Goal: Information Seeking & Learning: Find specific fact

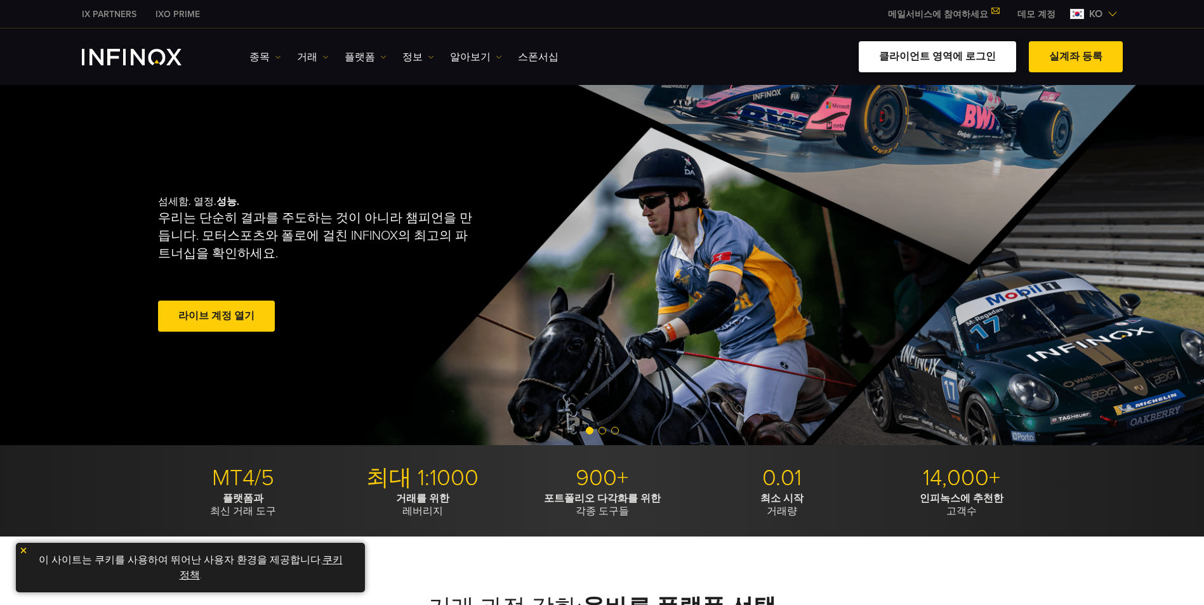
click at [907, 57] on link "클라이언트 영역에 로그인" at bounding box center [937, 56] width 157 height 31
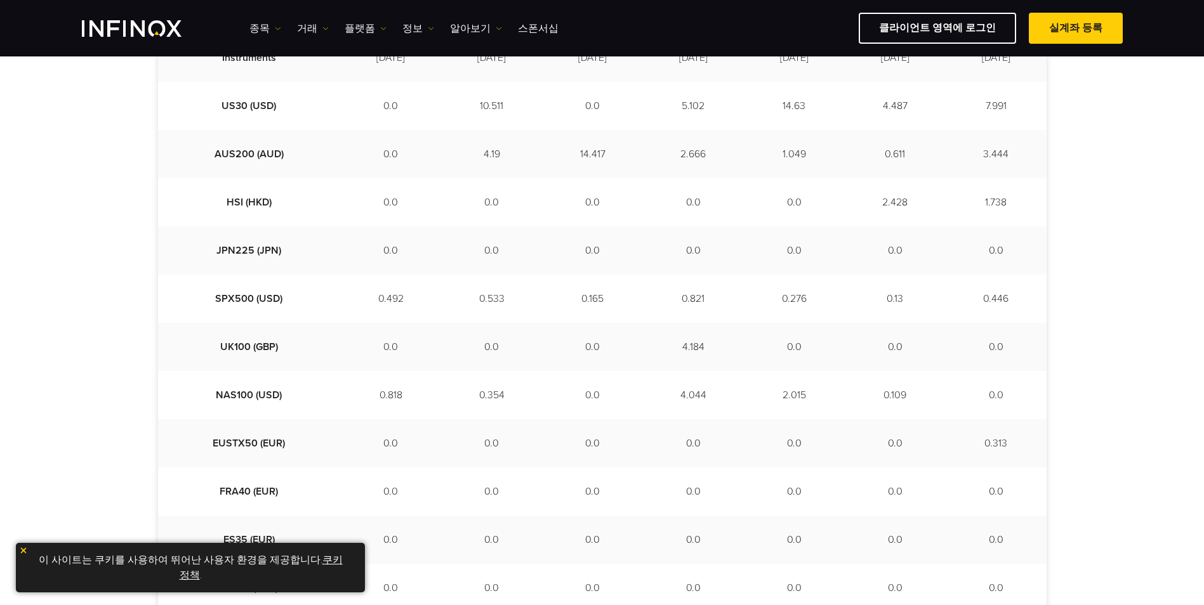
scroll to position [444, 0]
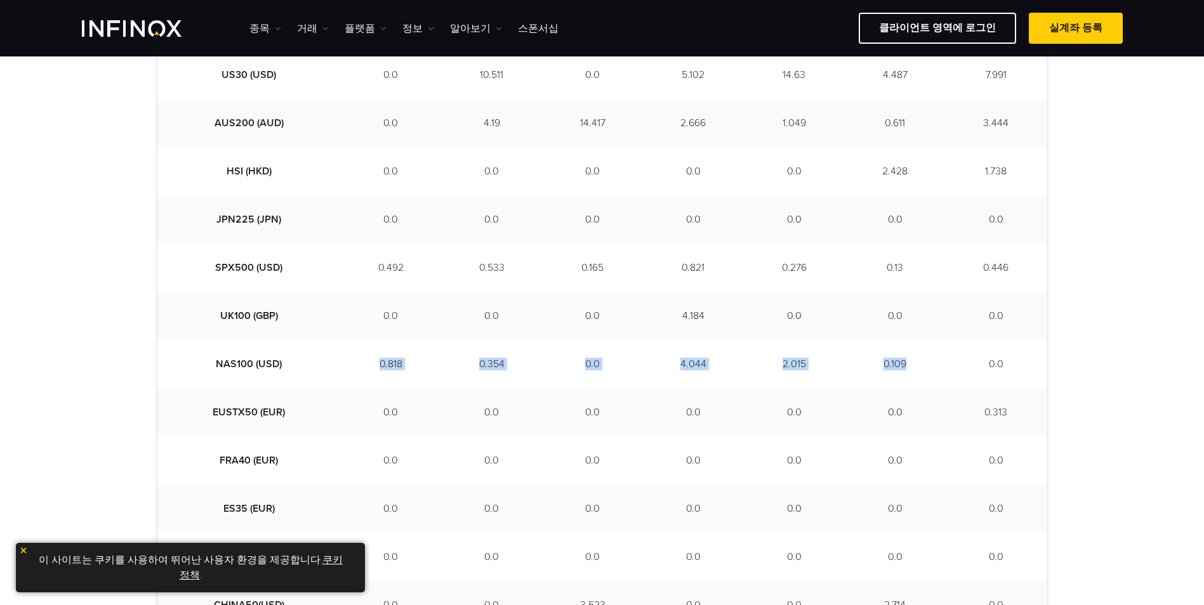
drag, startPoint x: 330, startPoint y: 367, endPoint x: 913, endPoint y: 369, distance: 583.2
click at [913, 369] on tr "NAS100 (USD) 0.818 0.354 0.0 4.044 2.015 0.109 0.0" at bounding box center [602, 364] width 888 height 48
drag, startPoint x: 913, startPoint y: 369, endPoint x: 1092, endPoint y: 351, distance: 179.9
click at [1095, 353] on div "주 범위 2025/08/18 - 2025/08/26 Instruments 2025-08-18 2025-08-19 2025-08-20 2025-…" at bounding box center [602, 359] width 1204 height 914
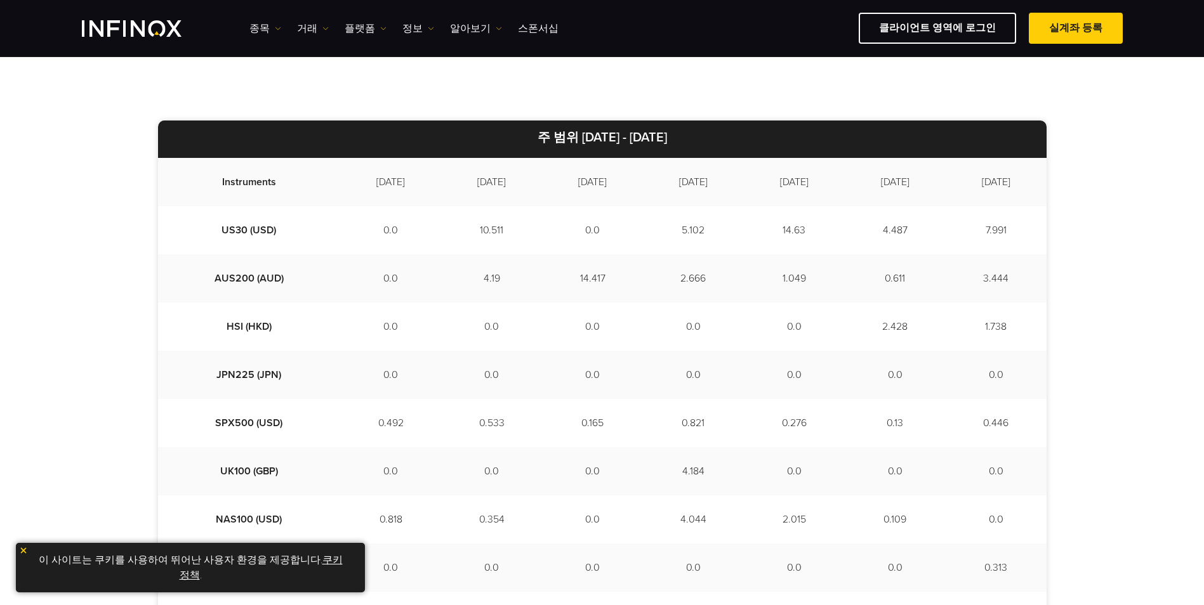
scroll to position [317, 0]
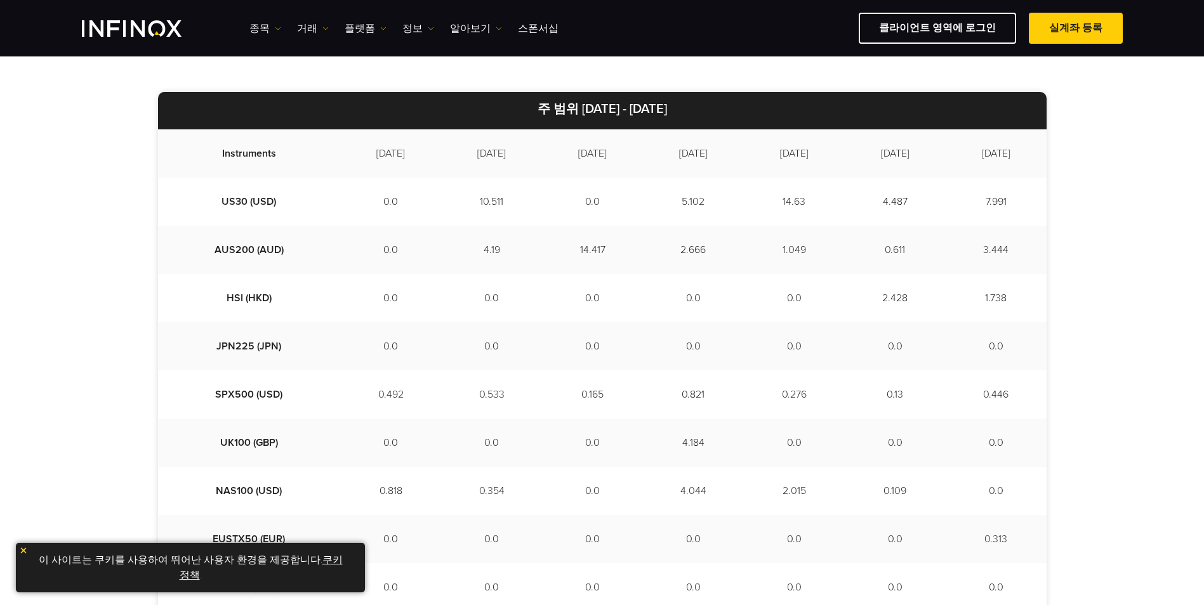
click at [1099, 286] on div "주 범위 2025/08/18 - 2025/08/26 Instruments 2025-08-18 2025-08-19 2025-08-20 2025-…" at bounding box center [602, 486] width 1204 height 914
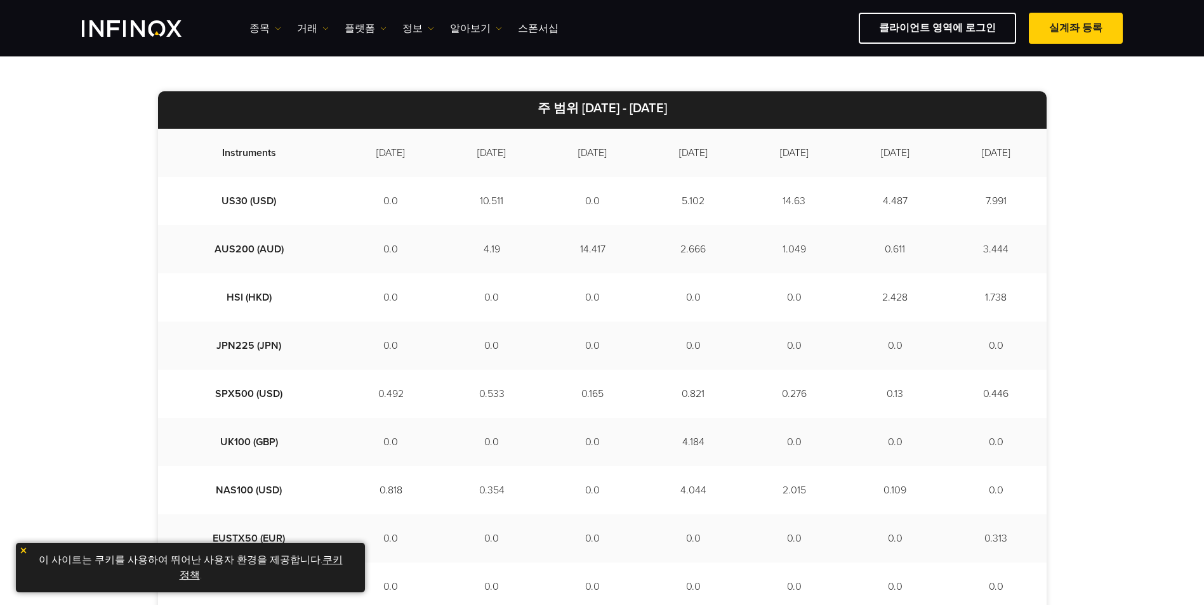
scroll to position [381, 0]
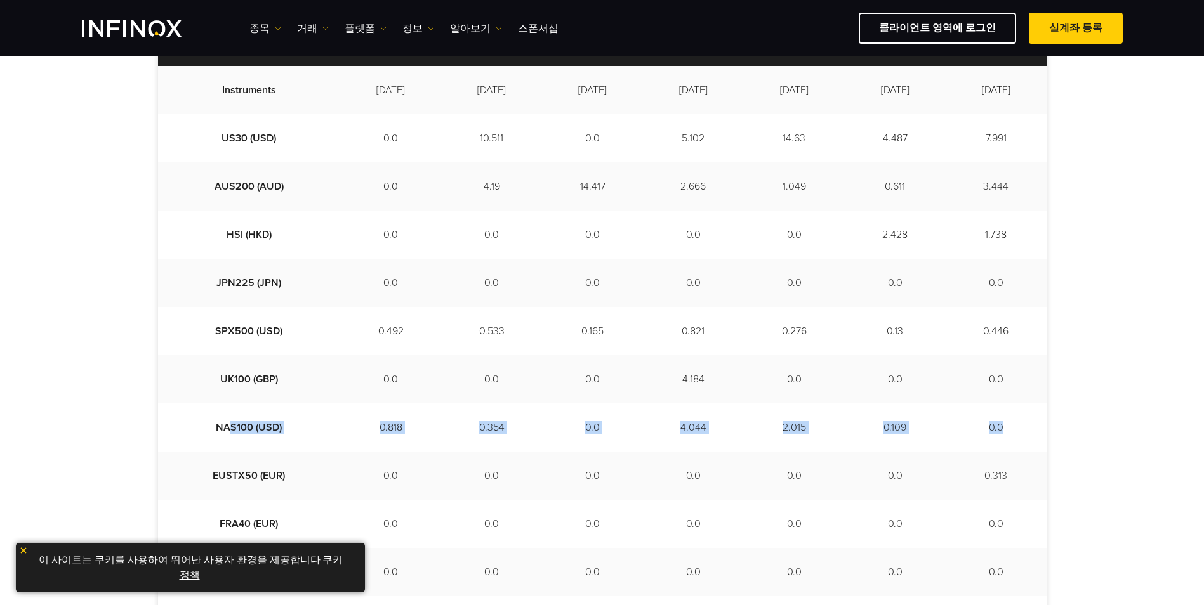
drag, startPoint x: 205, startPoint y: 427, endPoint x: 1027, endPoint y: 444, distance: 822.6
click at [1027, 444] on tr "NAS100 (USD) 0.818 0.354 0.0 4.044 2.015 0.109 0.0" at bounding box center [602, 428] width 888 height 48
click at [1101, 386] on div "주 범위 2025/08/18 - 2025/08/26 Instruments 2025-08-18 2025-08-19 2025-08-20 2025-…" at bounding box center [602, 422] width 1204 height 914
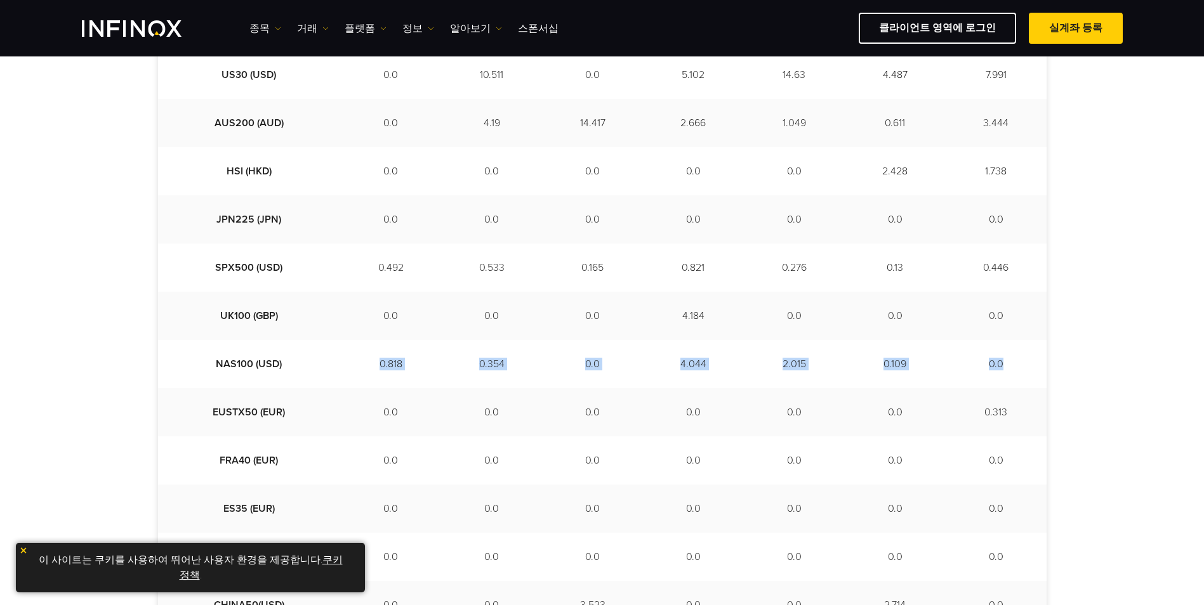
drag, startPoint x: 331, startPoint y: 364, endPoint x: 1008, endPoint y: 369, distance: 677.1
click at [1008, 369] on tr "NAS100 (USD) 0.818 0.354 0.0 4.044 2.015 0.109 0.0" at bounding box center [602, 364] width 888 height 48
drag, startPoint x: 1008, startPoint y: 369, endPoint x: 1072, endPoint y: 362, distance: 64.5
click at [1072, 362] on div "주 범위 2025/08/18 - 2025/08/26 Instruments 2025-08-18 2025-08-19 2025-08-20 2025-…" at bounding box center [602, 359] width 1204 height 914
drag, startPoint x: 308, startPoint y: 360, endPoint x: 1005, endPoint y: 362, distance: 696.8
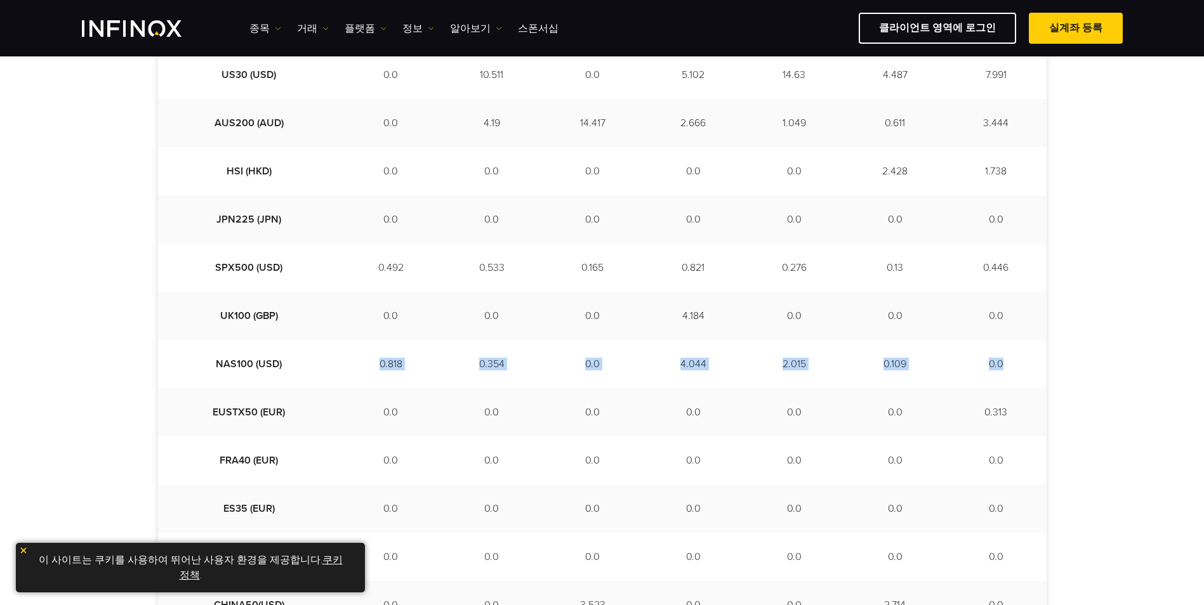
click at [1005, 362] on tr "NAS100 (USD) 0.818 0.354 0.0 4.044 2.015 0.109 0.0" at bounding box center [602, 364] width 888 height 48
drag, startPoint x: 1005, startPoint y: 362, endPoint x: 1082, endPoint y: 362, distance: 77.4
click at [1082, 362] on div "주 범위 2025/08/18 - 2025/08/26 Instruments 2025-08-18 2025-08-19 2025-08-20 2025-…" at bounding box center [602, 359] width 1204 height 914
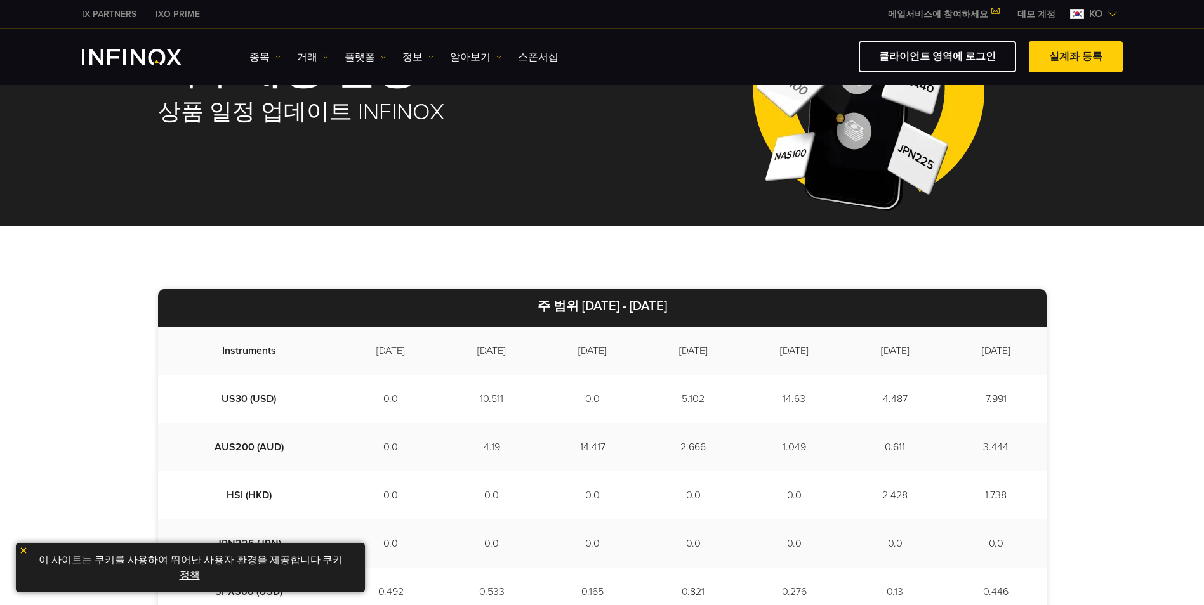
scroll to position [508, 0]
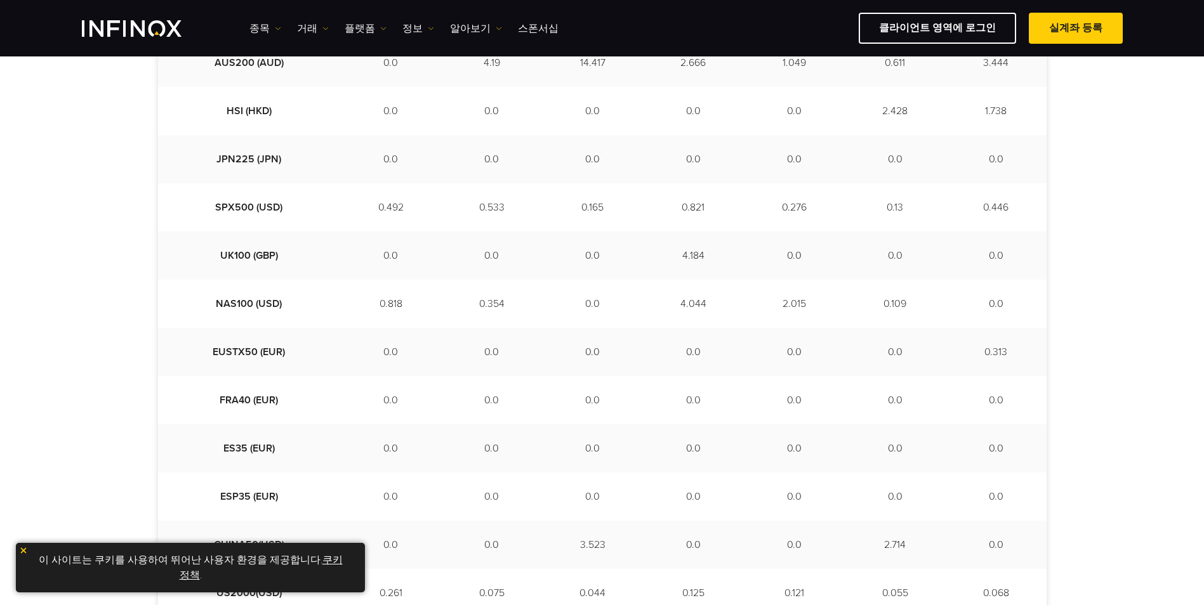
click at [22, 552] on img at bounding box center [23, 550] width 9 height 9
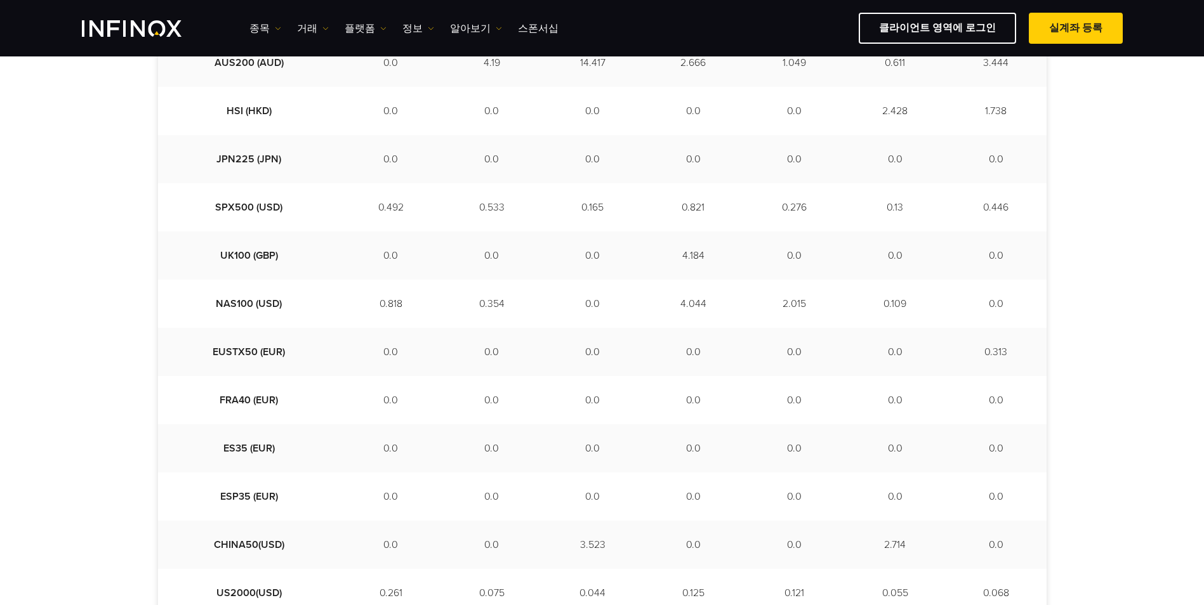
click at [78, 431] on div "주 범위 2025/08/18 - 2025/08/26 Instruments 2025-08-18 2025-08-19 2025-08-20 2025-…" at bounding box center [602, 298] width 1204 height 914
drag, startPoint x: 193, startPoint y: 300, endPoint x: 1037, endPoint y: 302, distance: 844.0
click at [1037, 302] on tr "NAS100 (USD) 0.818 0.354 0.0 4.044 2.015 0.109 0.0" at bounding box center [602, 304] width 888 height 48
drag, startPoint x: 1037, startPoint y: 302, endPoint x: 1084, endPoint y: 311, distance: 48.4
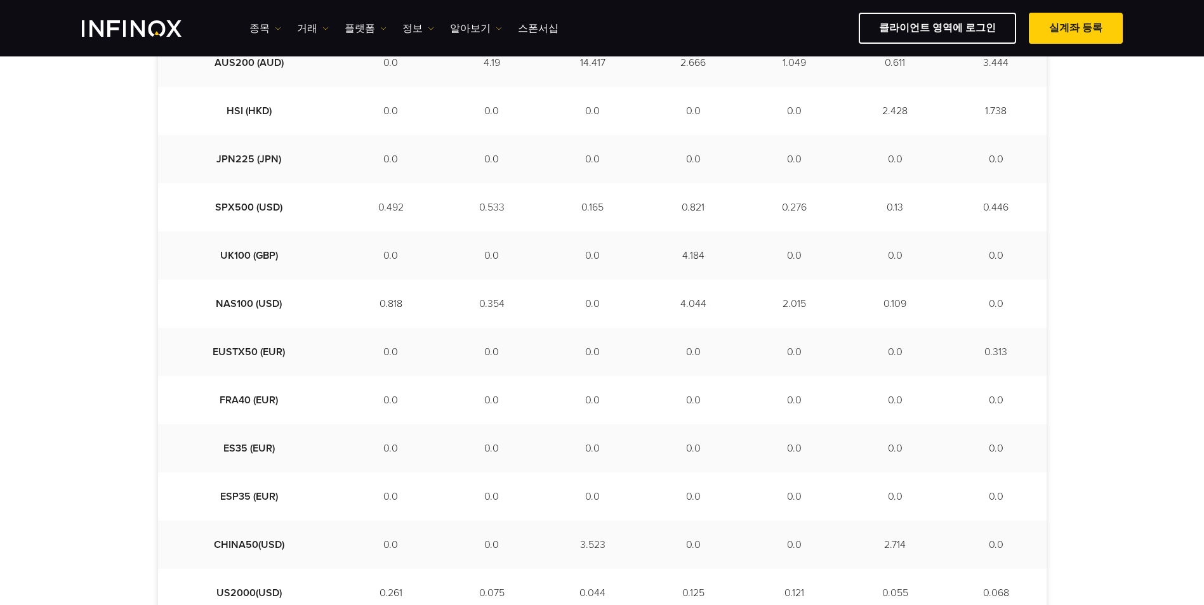
click at [1084, 311] on div "주 범위 2025/08/18 - 2025/08/26 Instruments 2025-08-18 2025-08-19 2025-08-20 2025-…" at bounding box center [602, 298] width 1204 height 914
drag, startPoint x: 1023, startPoint y: 306, endPoint x: 183, endPoint y: 301, distance: 839.6
click at [183, 301] on tr "NAS100 (USD) 0.818 0.354 0.0 4.044 2.015 0.109 0.0" at bounding box center [602, 304] width 888 height 48
drag, startPoint x: 183, startPoint y: 301, endPoint x: 142, endPoint y: 309, distance: 41.9
click at [142, 309] on div "주 범위 2025/08/18 - 2025/08/26 Instruments 2025-08-18 2025-08-19 2025-08-20 2025-…" at bounding box center [602, 298] width 1204 height 914
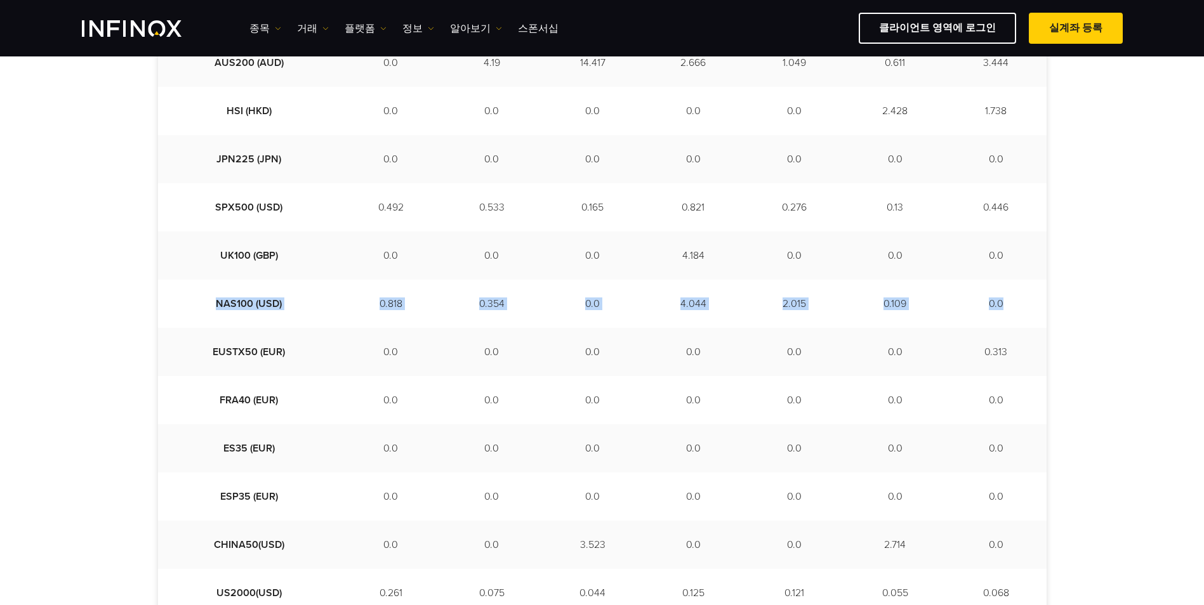
drag, startPoint x: 221, startPoint y: 306, endPoint x: 1036, endPoint y: 310, distance: 814.8
click at [1036, 310] on tr "NAS100 (USD) 0.818 0.354 0.0 4.044 2.015 0.109 0.0" at bounding box center [602, 304] width 888 height 48
drag, startPoint x: 1036, startPoint y: 310, endPoint x: 1105, endPoint y: 333, distance: 73.4
click at [1105, 333] on div "주 범위 2025/08/18 - 2025/08/26 Instruments 2025-08-18 2025-08-19 2025-08-20 2025-…" at bounding box center [602, 298] width 1204 height 914
drag, startPoint x: 1016, startPoint y: 308, endPoint x: 190, endPoint y: 307, distance: 825.6
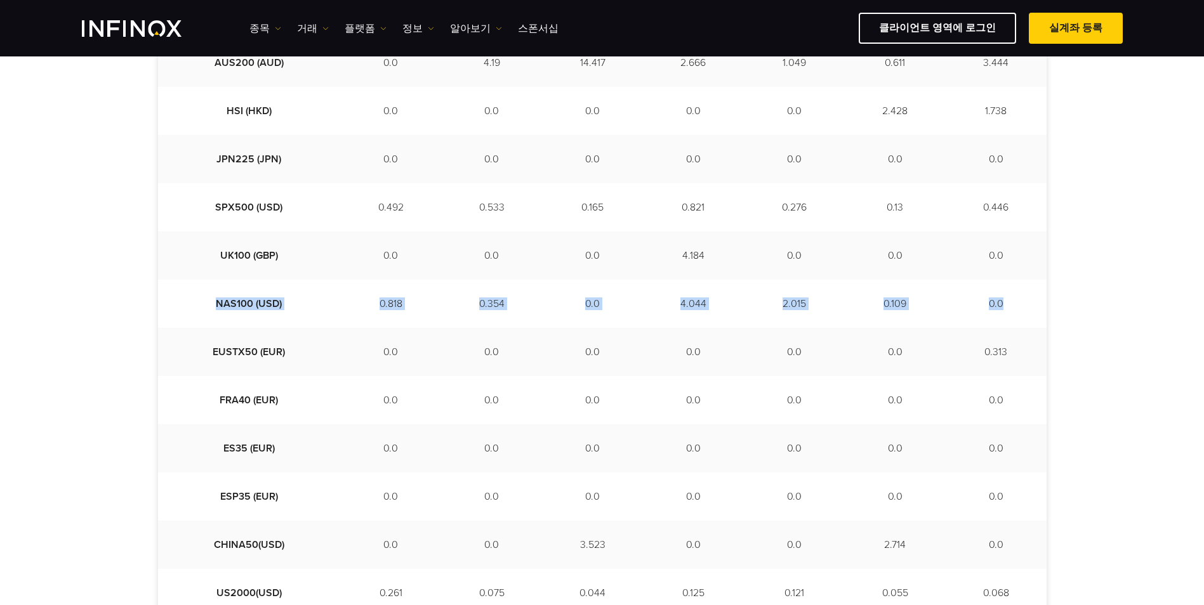
click at [190, 307] on tr "NAS100 (USD) 0.818 0.354 0.0 4.044 2.015 0.109 0.0" at bounding box center [602, 304] width 888 height 48
drag, startPoint x: 190, startPoint y: 307, endPoint x: 164, endPoint y: 307, distance: 26.7
click at [164, 307] on td "NAS100 (USD)" at bounding box center [249, 304] width 183 height 48
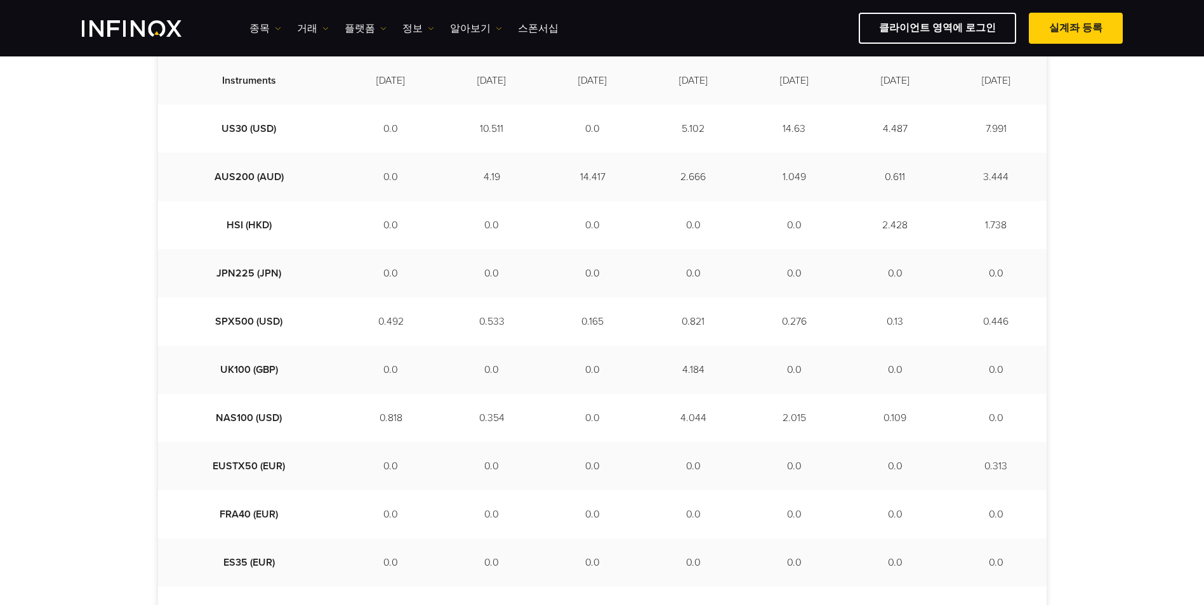
scroll to position [317, 0]
